Goal: Information Seeking & Learning: Understand process/instructions

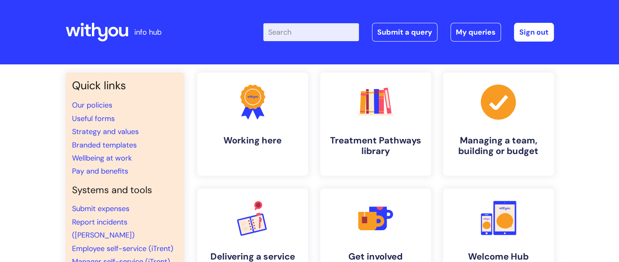
click at [286, 36] on input "Enter your search term here..." at bounding box center [311, 32] width 96 height 18
type input "it equipment form"
click button "Search" at bounding box center [0, 0] width 0 height 0
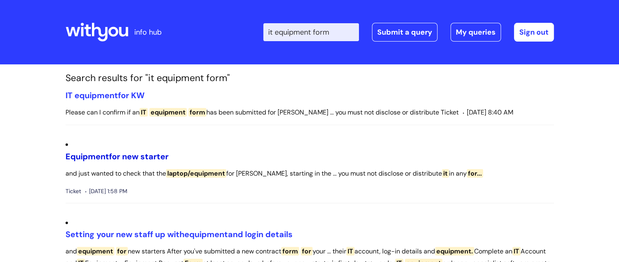
click at [125, 151] on link "Equipment for new starter" at bounding box center [117, 156] width 103 height 11
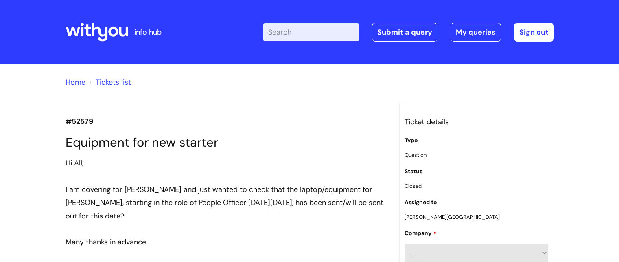
scroll to position [1323, 0]
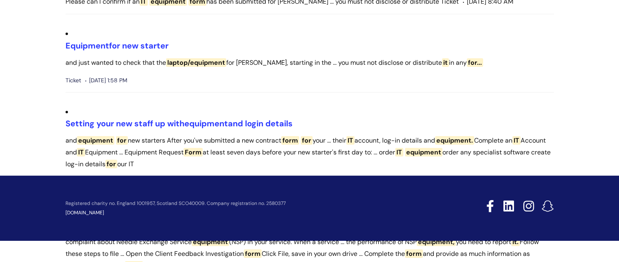
scroll to position [132, 0]
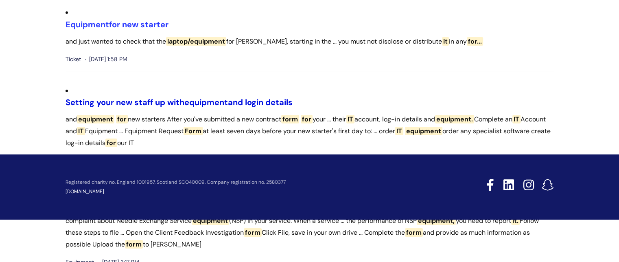
click at [265, 97] on link "Setting your new staff up with equipment and login details" at bounding box center [179, 102] width 227 height 11
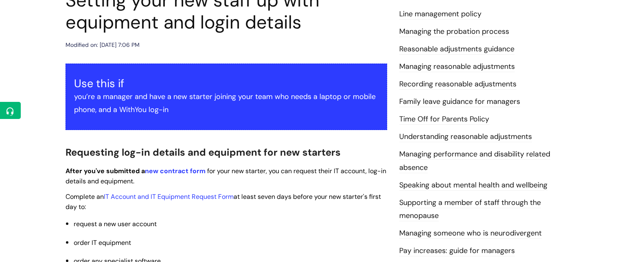
scroll to position [163, 0]
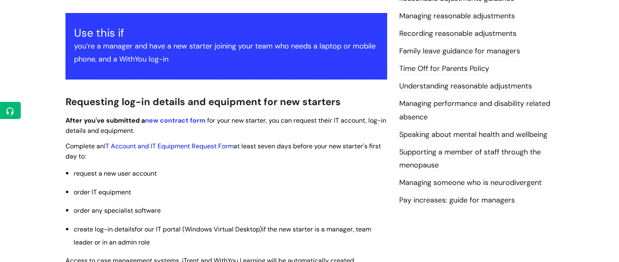
click at [192, 146] on link "IT Account and IT Equipment Request Form" at bounding box center [169, 146] width 130 height 9
